Goal: Browse casually

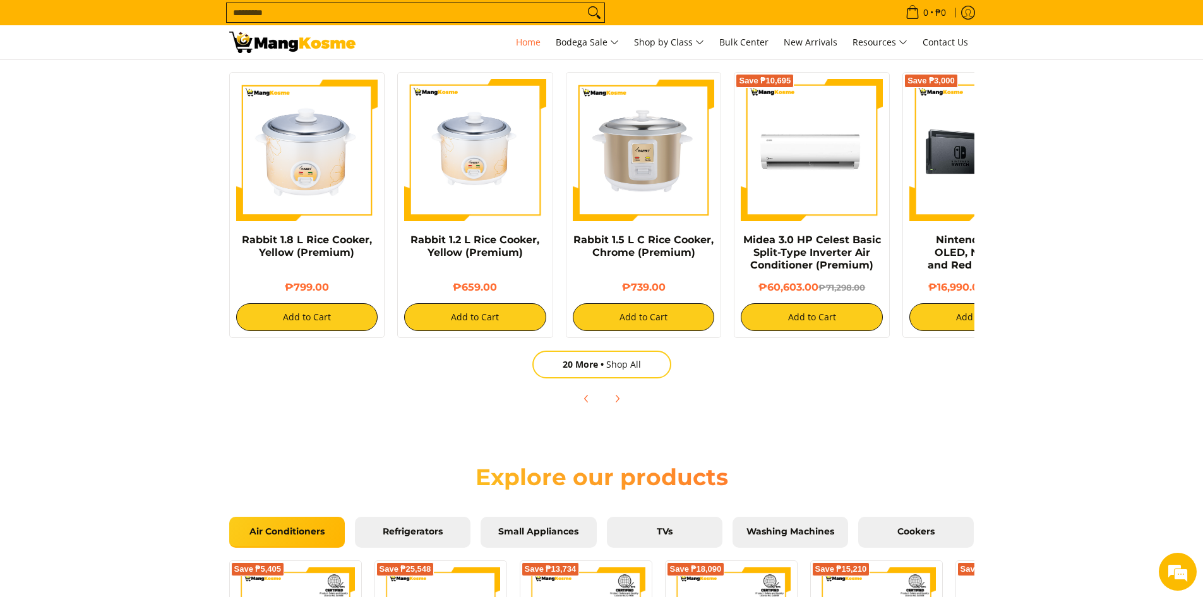
scroll to position [0, 502]
click at [633, 400] on div at bounding box center [601, 399] width 745 height 28
click at [624, 397] on span "Next" at bounding box center [616, 398] width 15 height 15
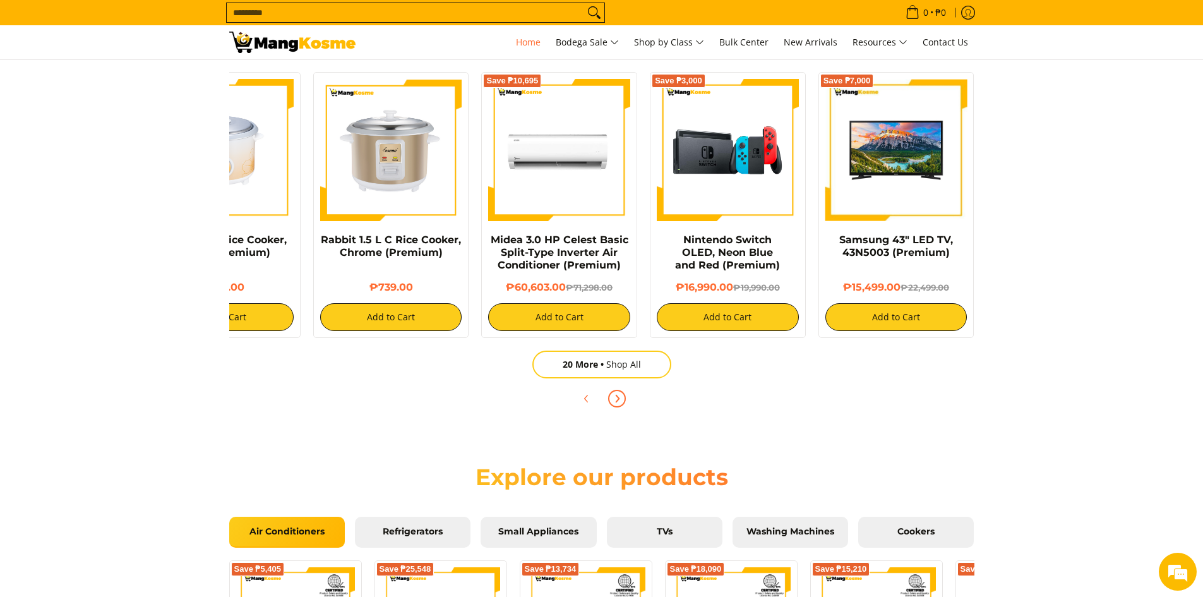
scroll to position [0, 1004]
drag, startPoint x: 624, startPoint y: 397, endPoint x: 624, endPoint y: 390, distance: 7.6
click at [624, 395] on button "Next" at bounding box center [617, 399] width 28 height 28
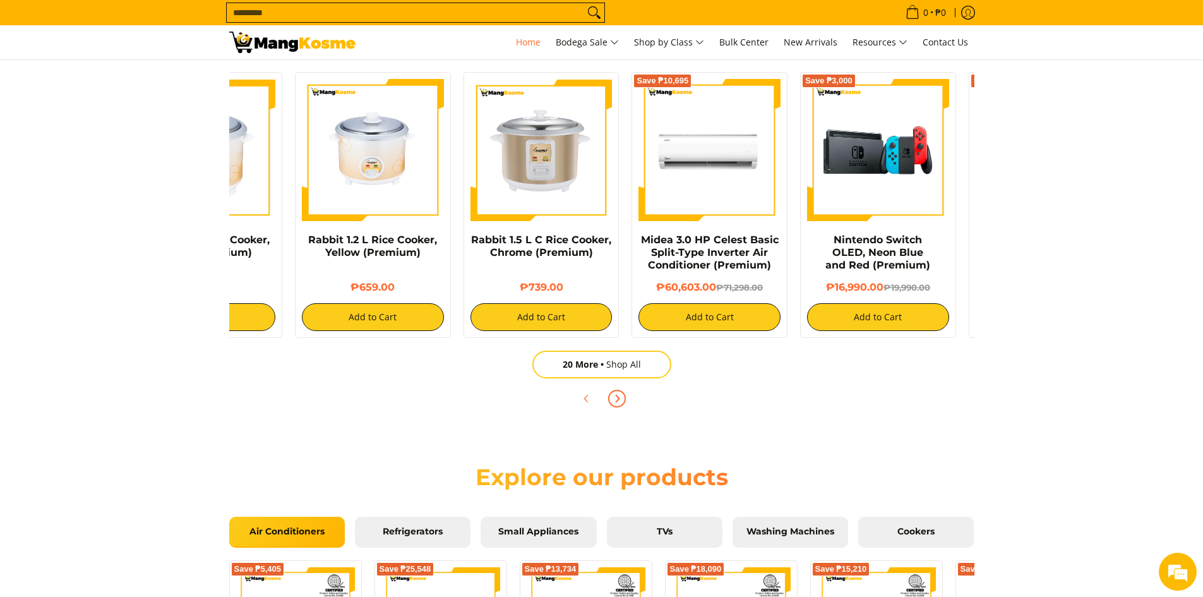
scroll to position [0, 0]
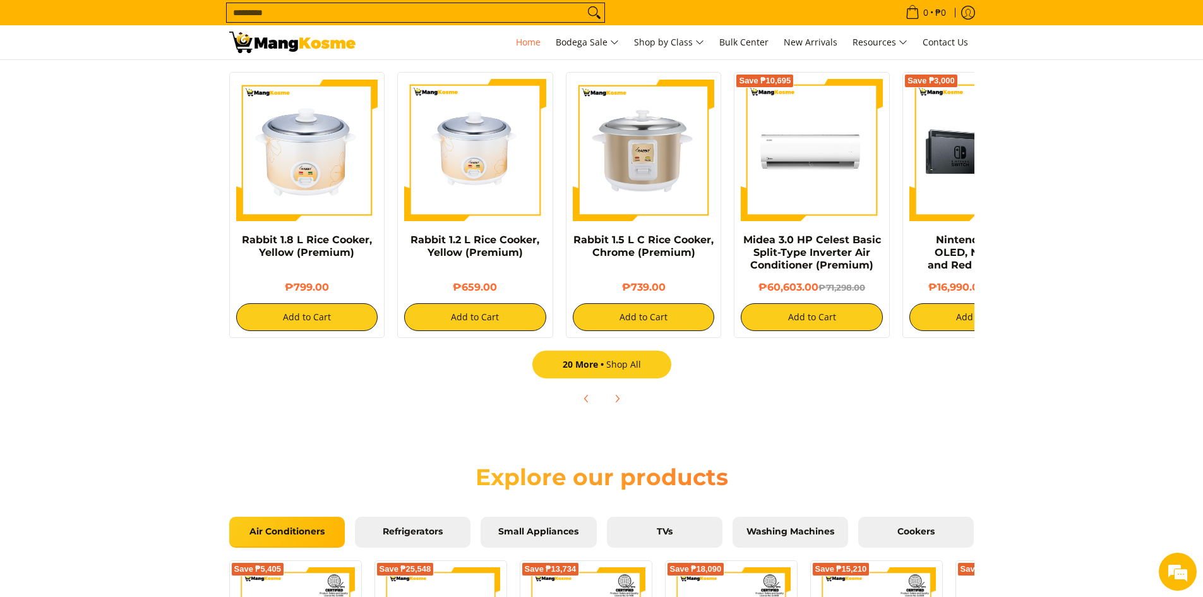
click at [631, 377] on link "20 More Shop All" at bounding box center [601, 364] width 139 height 28
